Goal: Find specific page/section: Find specific page/section

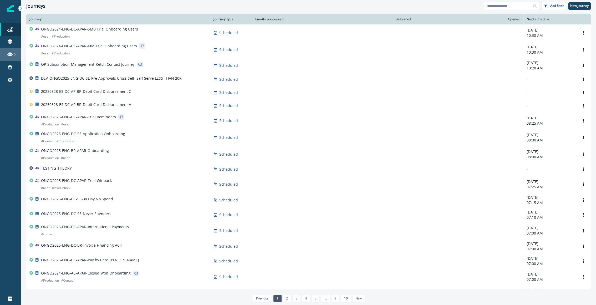
click at [15, 58] on link at bounding box center [10, 54] width 21 height 13
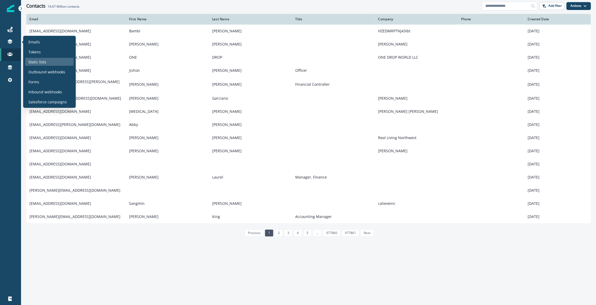
click at [30, 61] on p "Static lists" at bounding box center [37, 62] width 18 height 6
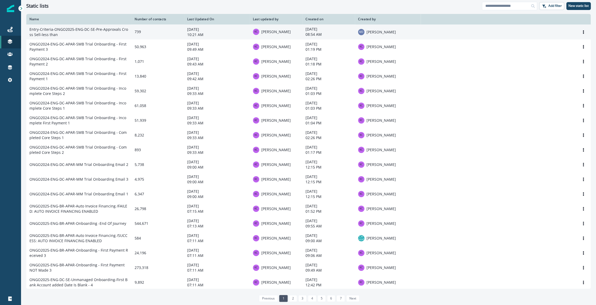
click at [86, 36] on td "Entry-Criteria-ONGO2025-ENG-DC-SE-Pre-Approvals Cross Sell-less than" at bounding box center [78, 31] width 105 height 15
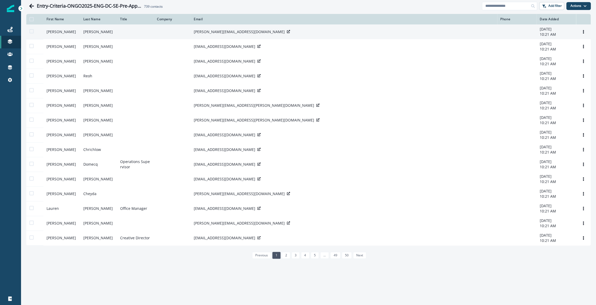
click at [287, 34] on div at bounding box center [288, 31] width 3 height 5
click at [287, 30] on icon at bounding box center [288, 31] width 3 height 3
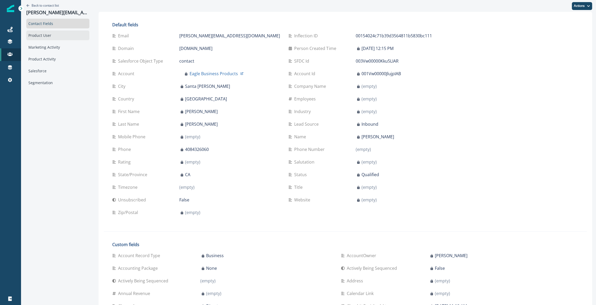
click at [82, 37] on div "Product User" at bounding box center [57, 35] width 63 height 10
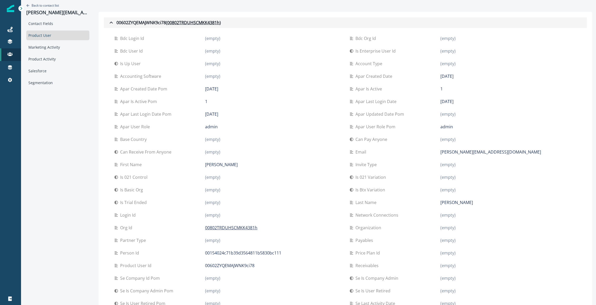
click at [114, 26] on button "00602ZYQEMAJWNK9ci78 ( 00802TRDUHSCMKK4381h )" at bounding box center [345, 22] width 483 height 11
click at [113, 21] on icon "button" at bounding box center [111, 22] width 6 height 6
click at [112, 23] on icon "button" at bounding box center [111, 23] width 3 height 2
click at [111, 22] on icon "button" at bounding box center [111, 22] width 6 height 6
click at [197, 19] on u "00802TRDUHSCMKK4381h" at bounding box center [193, 22] width 52 height 6
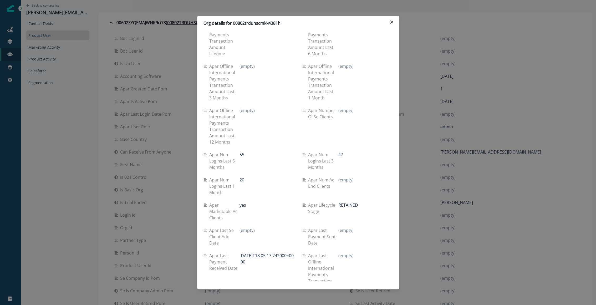
scroll to position [1119, 0]
